Goal: Transaction & Acquisition: Purchase product/service

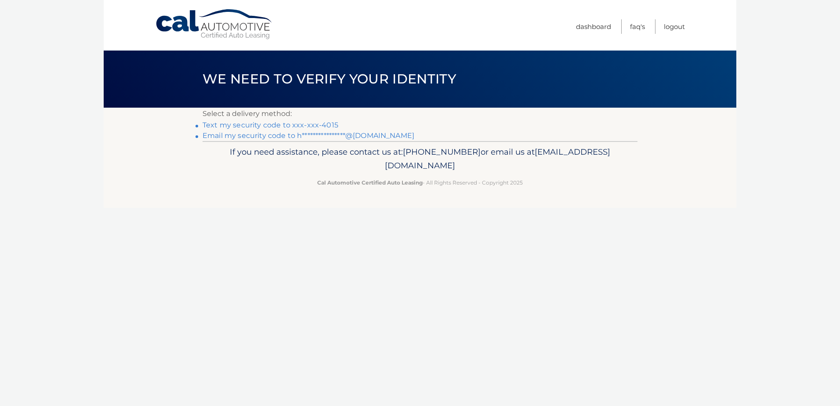
click at [327, 123] on link "Text my security code to xxx-xxx-4015" at bounding box center [270, 125] width 136 height 8
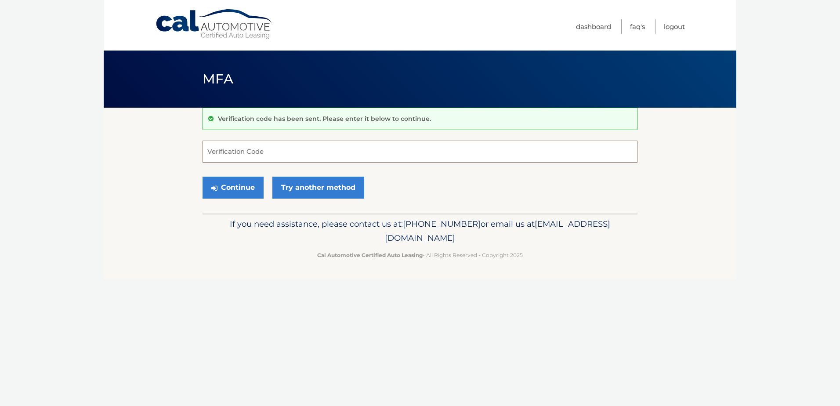
click at [233, 148] on input "Verification Code" at bounding box center [419, 152] width 435 height 22
type input "193531"
click at [230, 190] on button "Continue" at bounding box center [232, 188] width 61 height 22
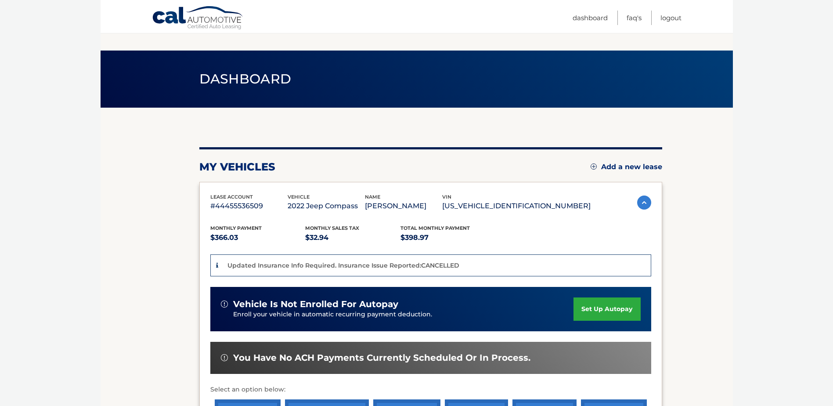
scroll to position [159, 0]
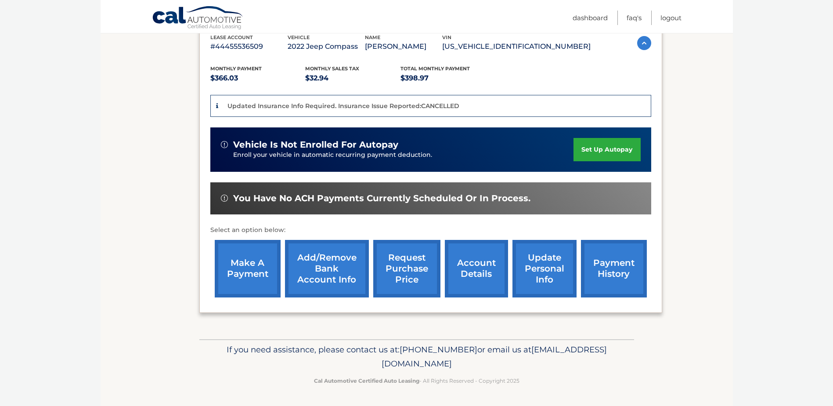
click at [232, 270] on link "make a payment" at bounding box center [248, 269] width 66 height 58
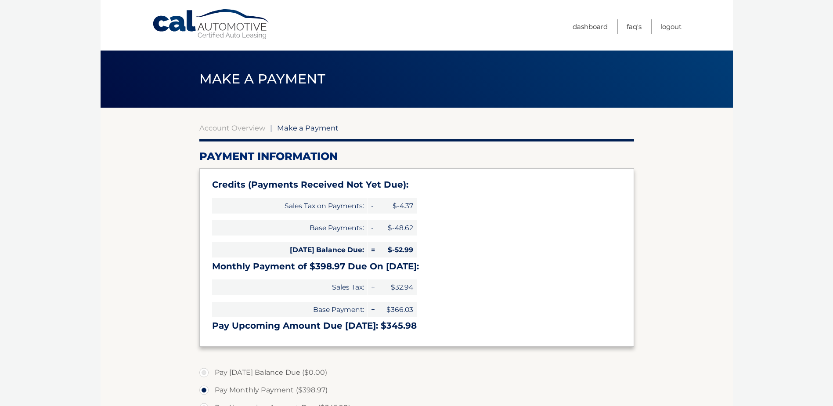
select select "NTQ0ZDM3ZTUtNGMxZS00NTViLTk3NGMtMmNmYzRmYWI0NTBk"
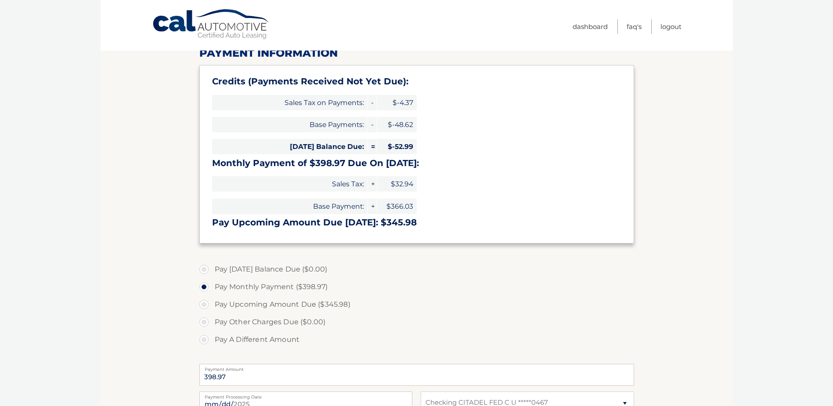
scroll to position [132, 0]
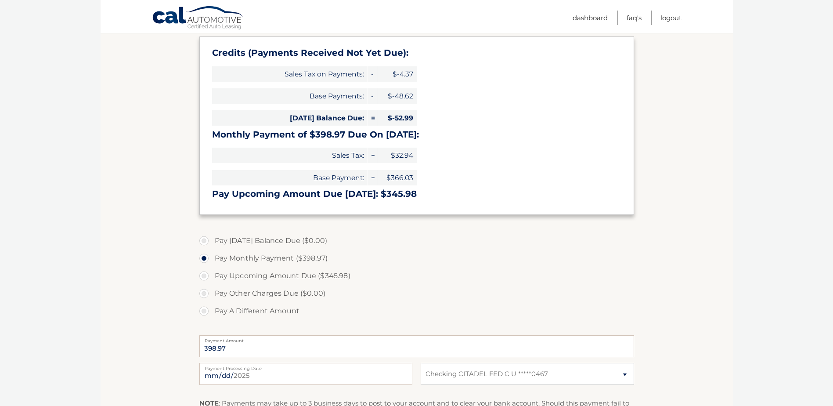
click at [203, 310] on label "Pay A Different Amount" at bounding box center [416, 311] width 435 height 18
click at [203, 310] on input "Pay A Different Amount" at bounding box center [207, 309] width 9 height 14
radio input "true"
type input "100.00"
click at [154, 328] on section "Account Overview | Make a Payment Payment Information Credits (Payments Receive…" at bounding box center [417, 232] width 632 height 512
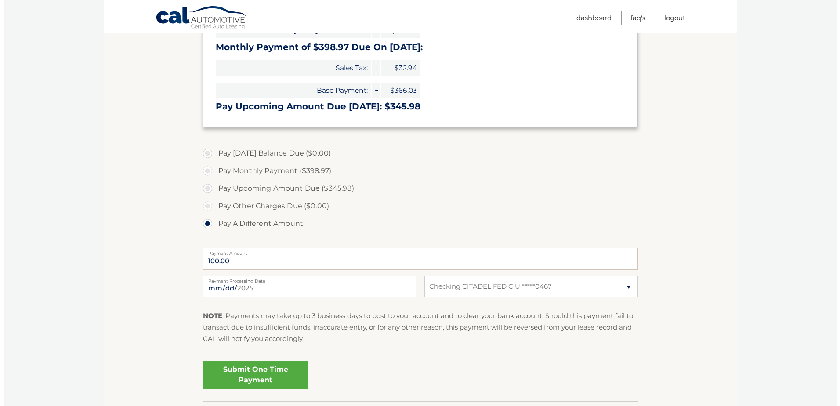
scroll to position [220, 0]
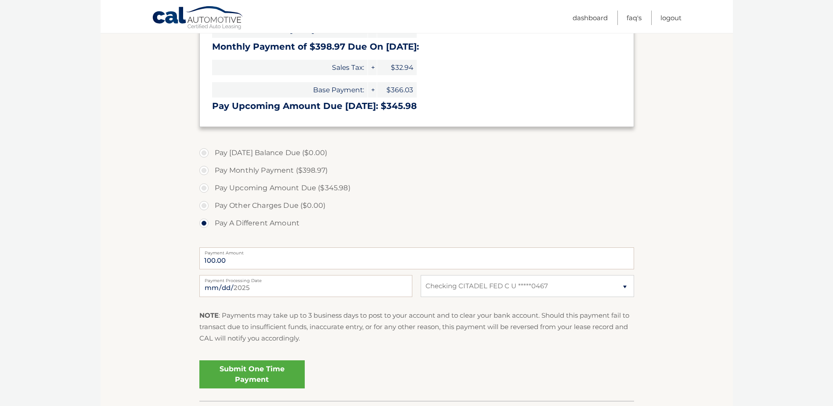
click at [230, 379] on link "Submit One Time Payment" at bounding box center [251, 374] width 105 height 28
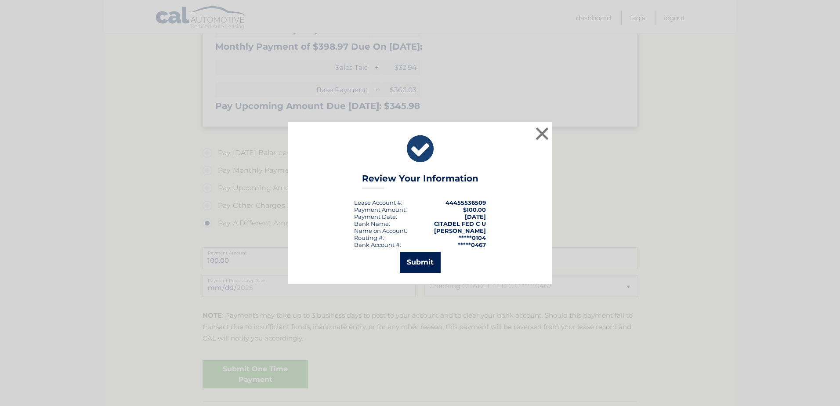
click at [422, 262] on button "Submit" at bounding box center [420, 262] width 41 height 21
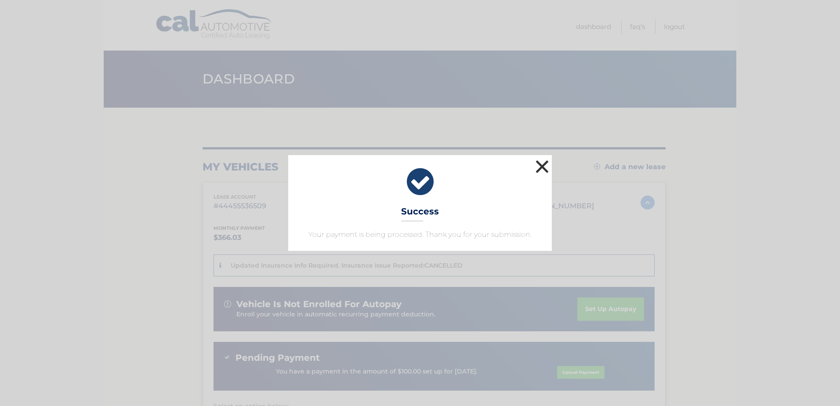
click at [547, 168] on button "×" at bounding box center [542, 167] width 18 height 18
